Goal: Information Seeking & Learning: Learn about a topic

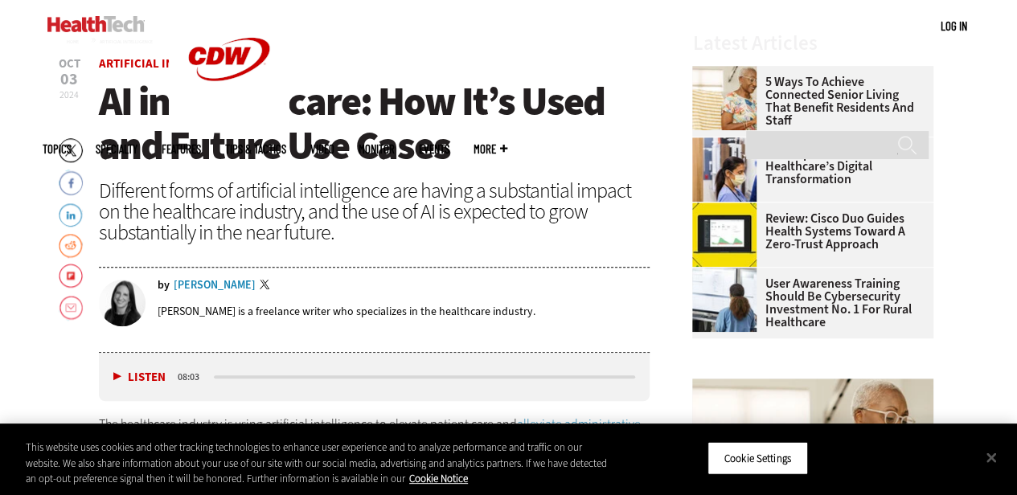
scroll to position [500, 0]
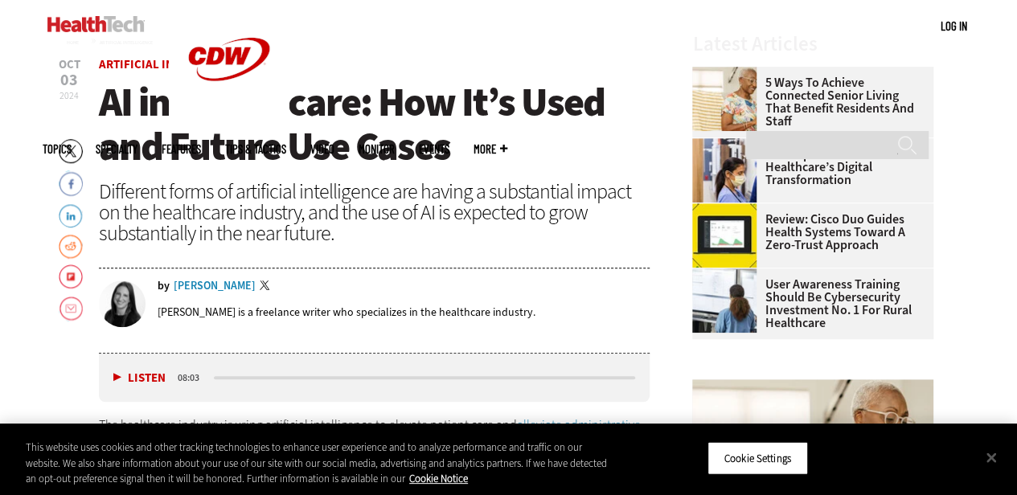
click at [328, 138] on span "AI in Healthcare: How It’s Used and Future Use Cases" at bounding box center [352, 124] width 506 height 97
click at [174, 487] on div "This website uses cookies and other tracking technologies to enhance user exper…" at bounding box center [305, 460] width 610 height 72
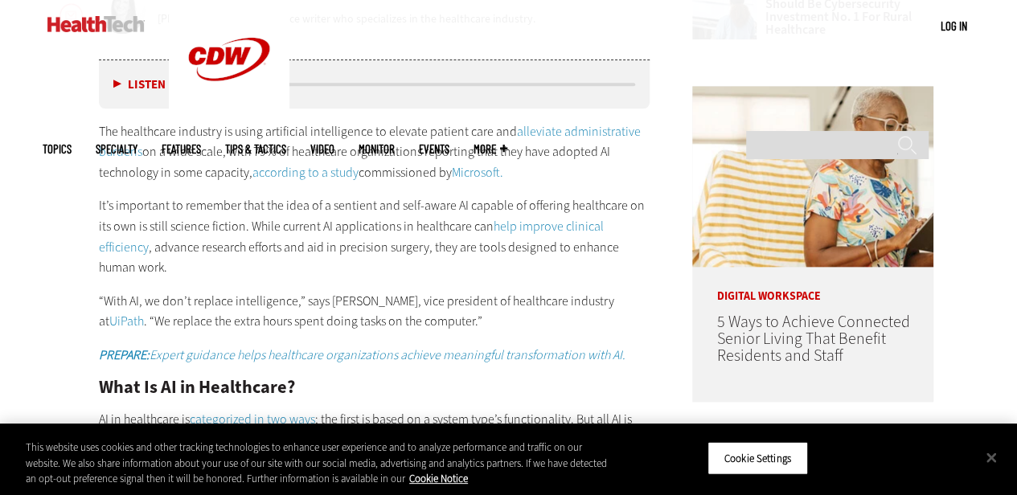
scroll to position [792, 0]
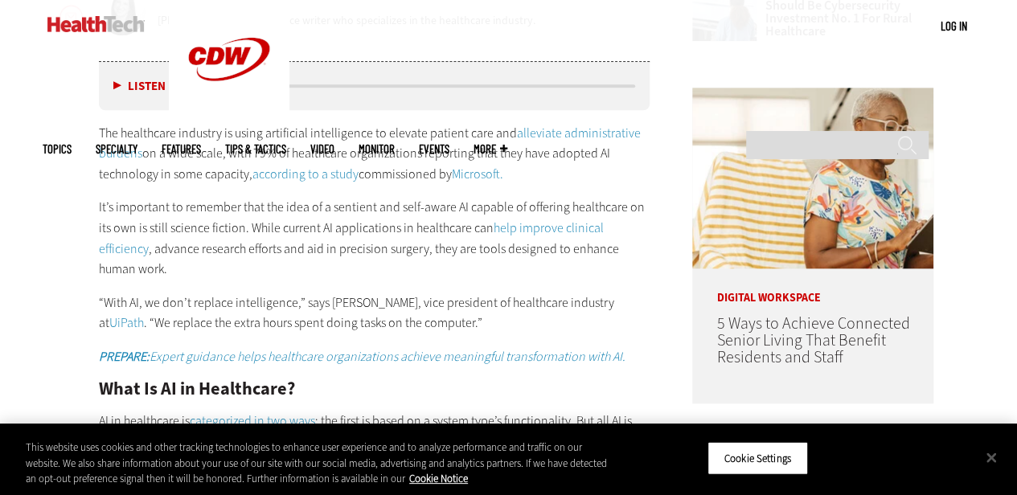
drag, startPoint x: 165, startPoint y: 335, endPoint x: 27, endPoint y: 339, distance: 137.5
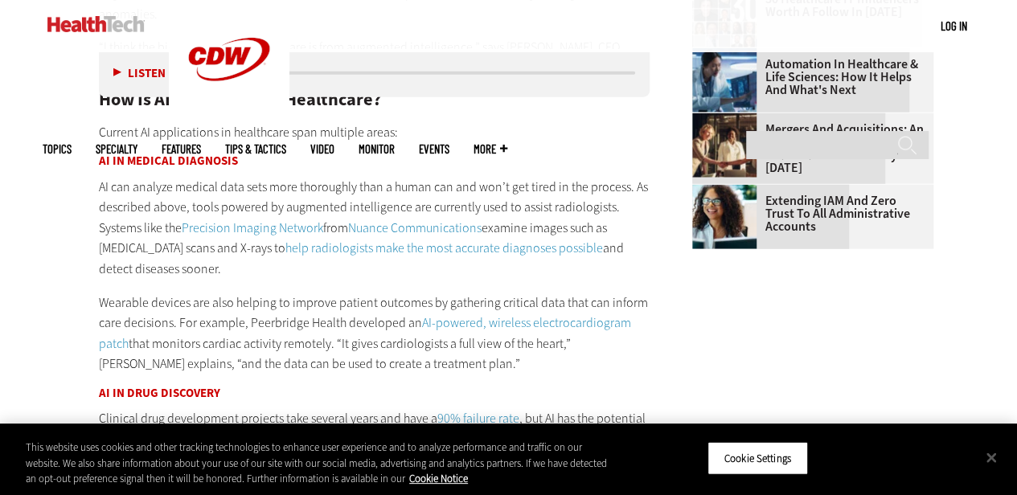
scroll to position [1902, 0]
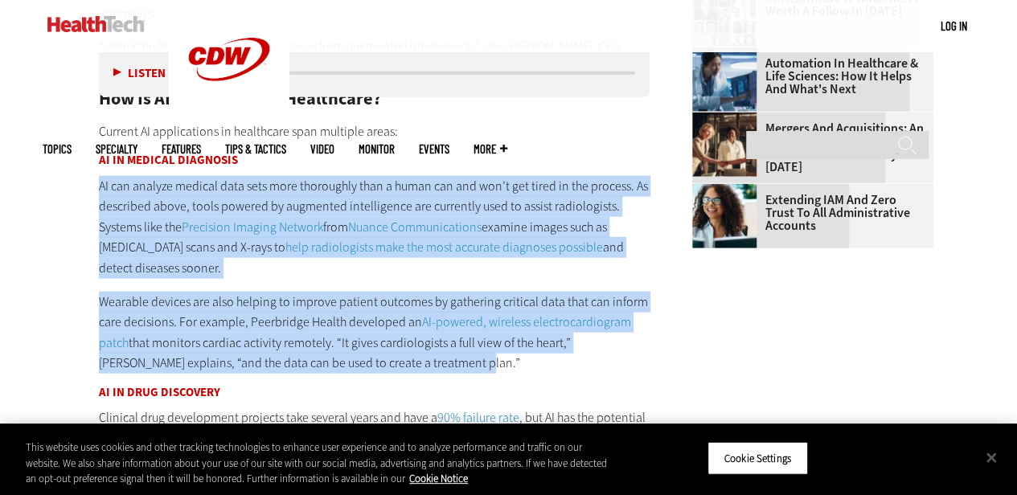
drag, startPoint x: 97, startPoint y: 149, endPoint x: 480, endPoint y: 317, distance: 418.2
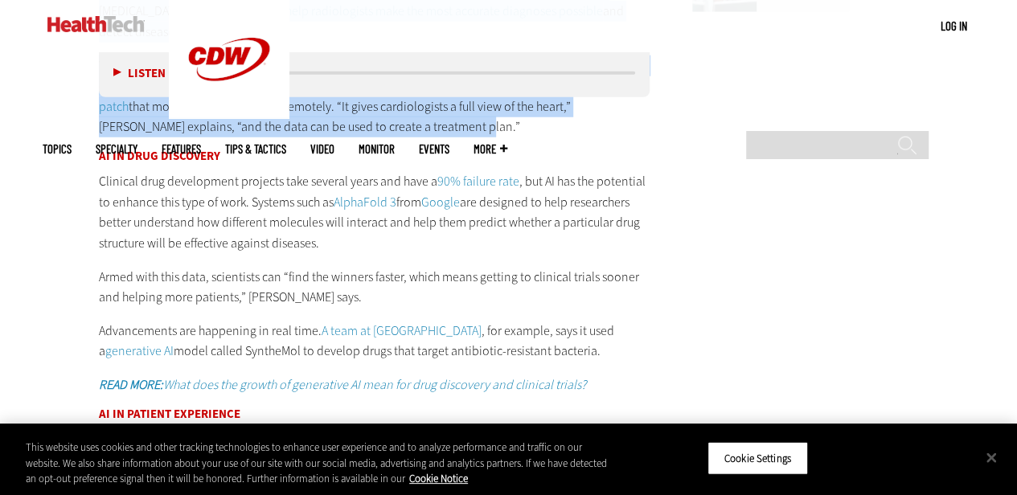
scroll to position [2137, 0]
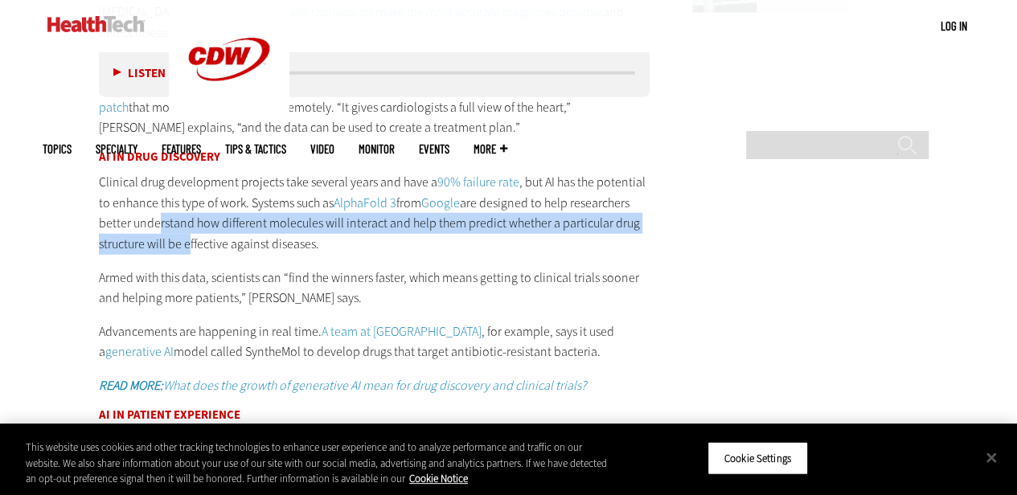
drag, startPoint x: 155, startPoint y: 174, endPoint x: 196, endPoint y: 190, distance: 43.7
click at [196, 190] on p "Clinical drug development projects take several years and have a 90% failure ra…" at bounding box center [374, 213] width 551 height 82
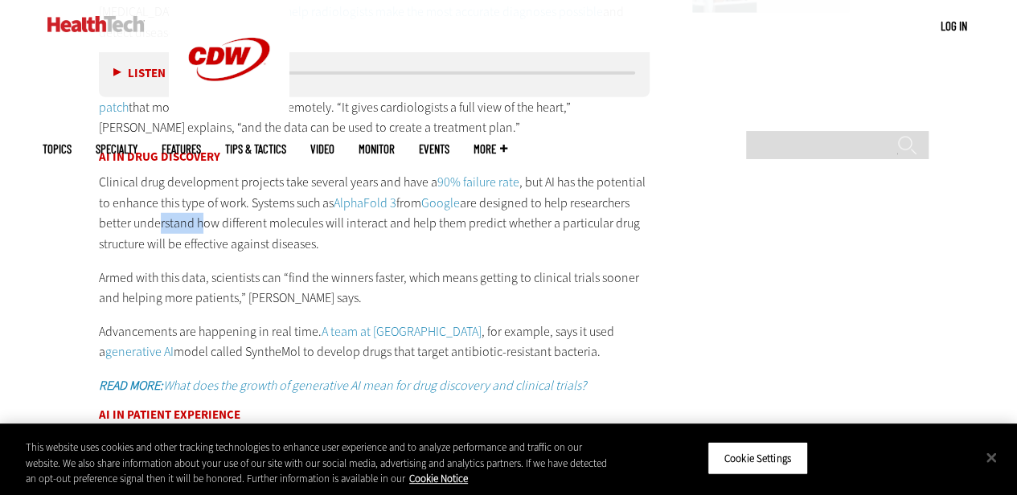
click at [196, 190] on p "Clinical drug development projects take several years and have a 90% failure ra…" at bounding box center [374, 213] width 551 height 82
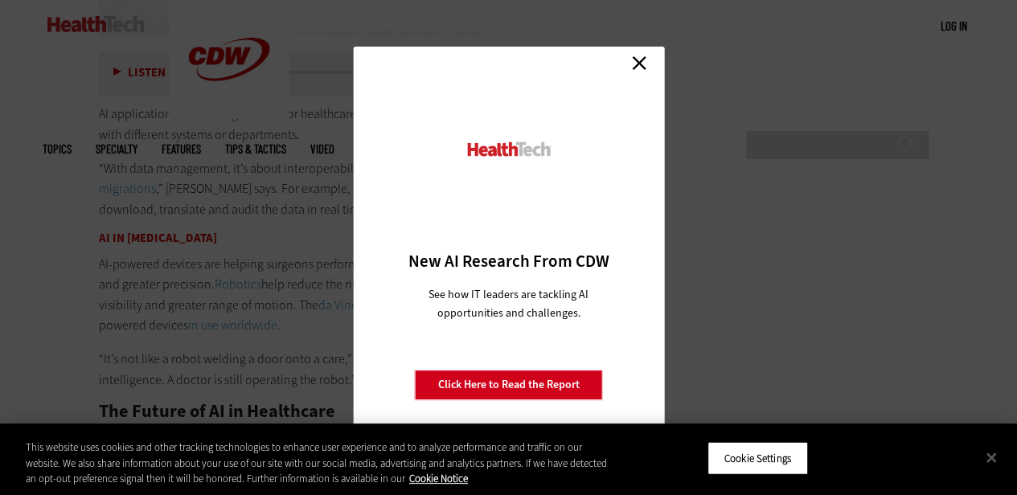
scroll to position [2824, 0]
click at [644, 63] on link "Close" at bounding box center [639, 63] width 24 height 24
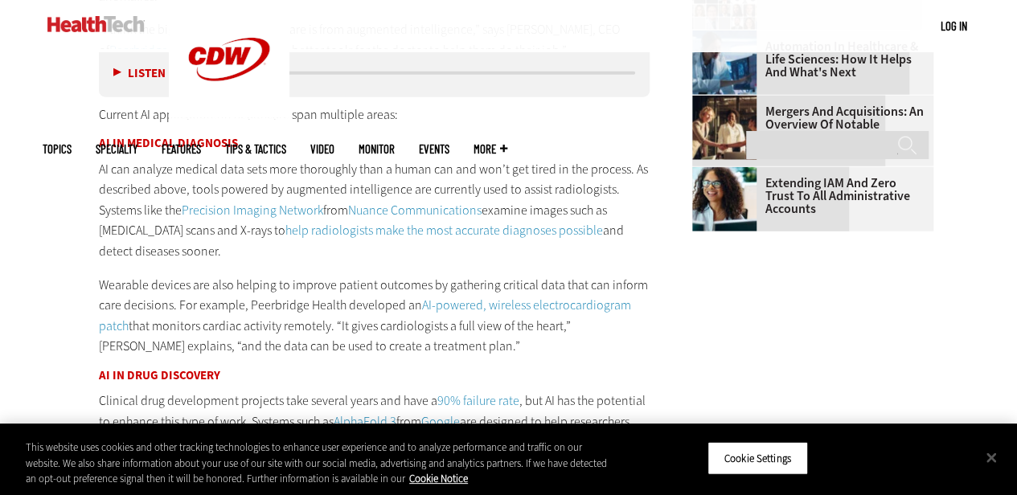
scroll to position [1923, 0]
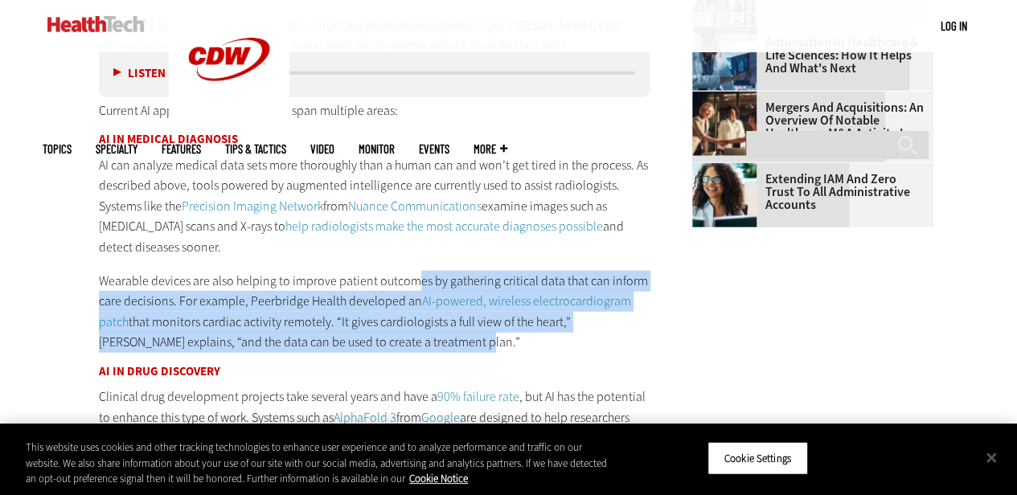
drag, startPoint x: 440, startPoint y: 290, endPoint x: 412, endPoint y: 240, distance: 57.9
click at [412, 271] on p "Wearable devices are also helping to improve patient outcomes by gathering crit…" at bounding box center [374, 312] width 551 height 82
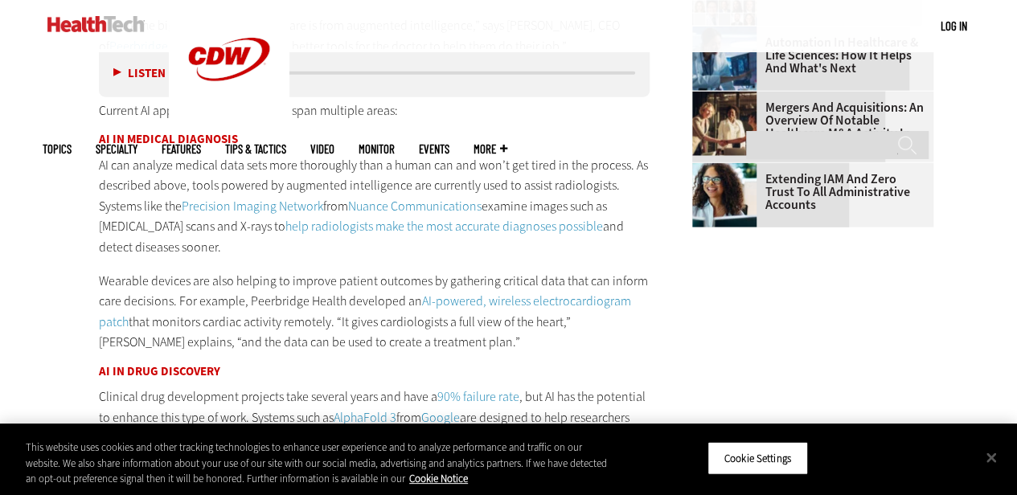
drag, startPoint x: 412, startPoint y: 240, endPoint x: 332, endPoint y: 200, distance: 89.5
click at [332, 200] on p "AI can analyze medical data sets more thoroughly than a human can and won’t get…" at bounding box center [374, 206] width 551 height 103
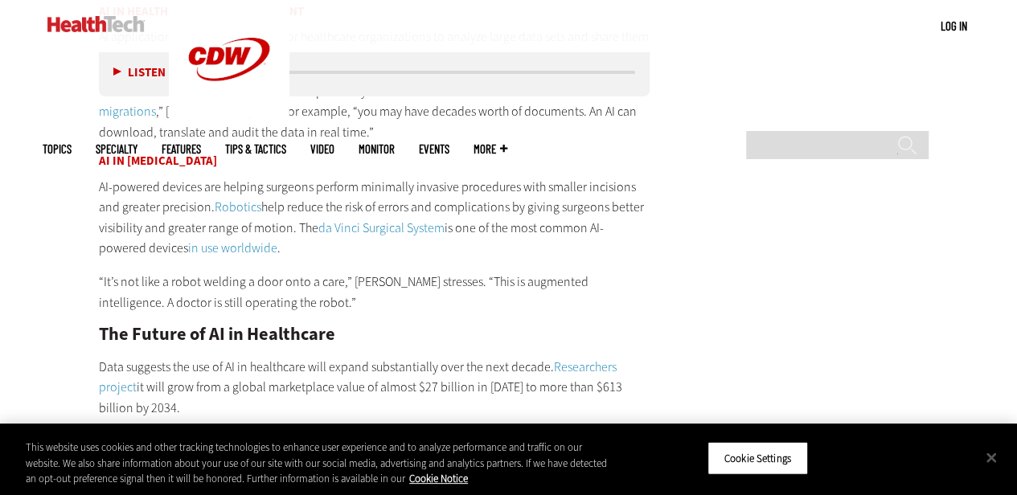
scroll to position [2901, 0]
